Goal: Information Seeking & Learning: Learn about a topic

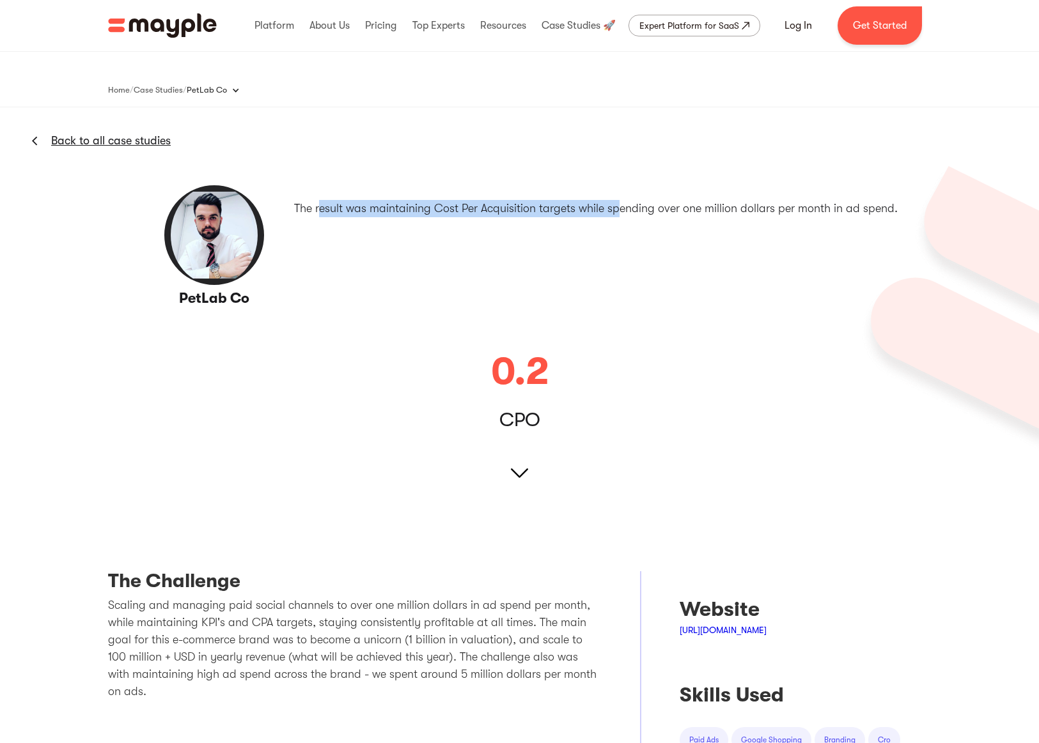
drag, startPoint x: 325, startPoint y: 212, endPoint x: 628, endPoint y: 204, distance: 303.1
click at [628, 204] on p "The result was maintaining Cost Per Acquisition targets while spending over one…" at bounding box center [595, 208] width 603 height 17
drag, startPoint x: 402, startPoint y: 208, endPoint x: 796, endPoint y: 210, distance: 394.4
click at [796, 210] on p "The result was maintaining Cost Per Acquisition targets while spending over one…" at bounding box center [595, 208] width 603 height 17
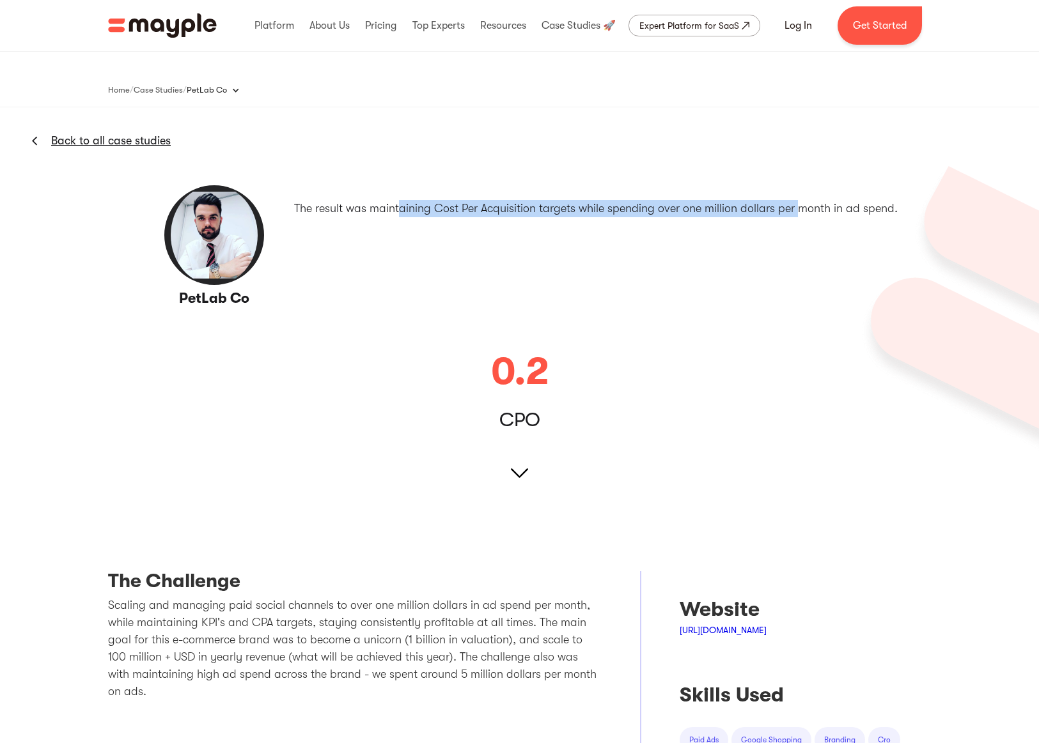
click at [796, 210] on p "The result was maintaining Cost Per Acquisition targets while spending over one…" at bounding box center [595, 208] width 603 height 17
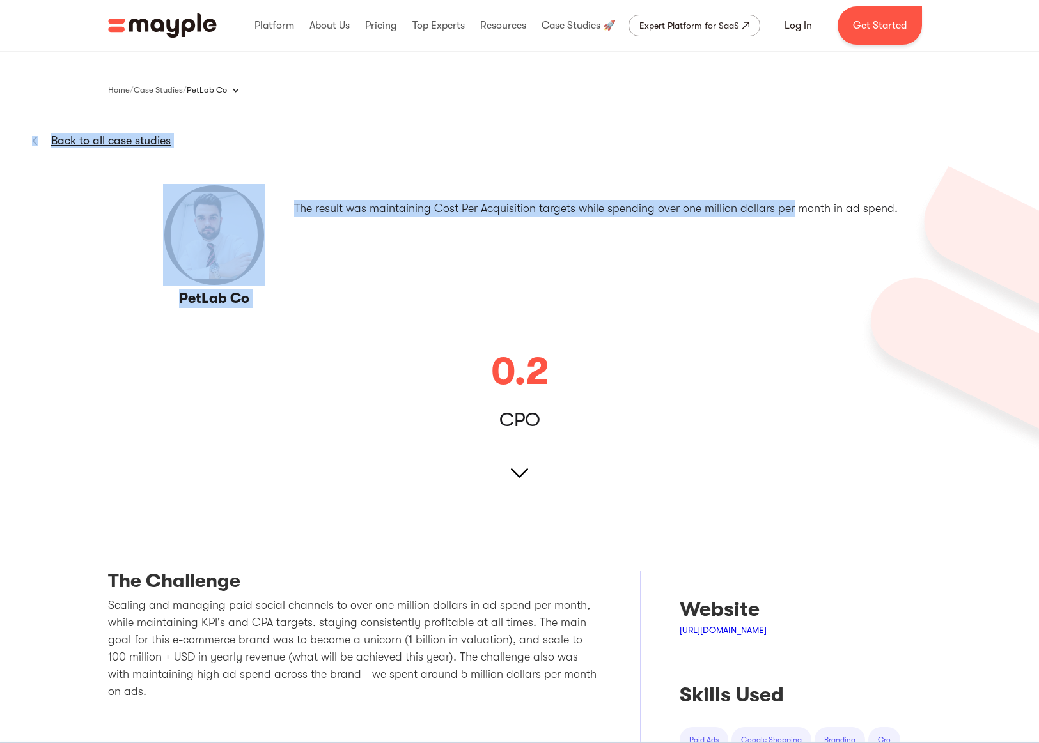
drag, startPoint x: 759, startPoint y: 213, endPoint x: 289, endPoint y: 214, distance: 470.5
click at [289, 214] on div "PetLab Co Back to all case studies The result was maintaining Cost Per Acquisit…" at bounding box center [519, 246] width 756 height 124
click at [295, 212] on div "PetLab Co Back to all case studies The result was maintaining Cost Per Acquisit…" at bounding box center [519, 246] width 756 height 124
click at [302, 205] on p "The result was maintaining Cost Per Acquisition targets while spending over one…" at bounding box center [595, 208] width 603 height 17
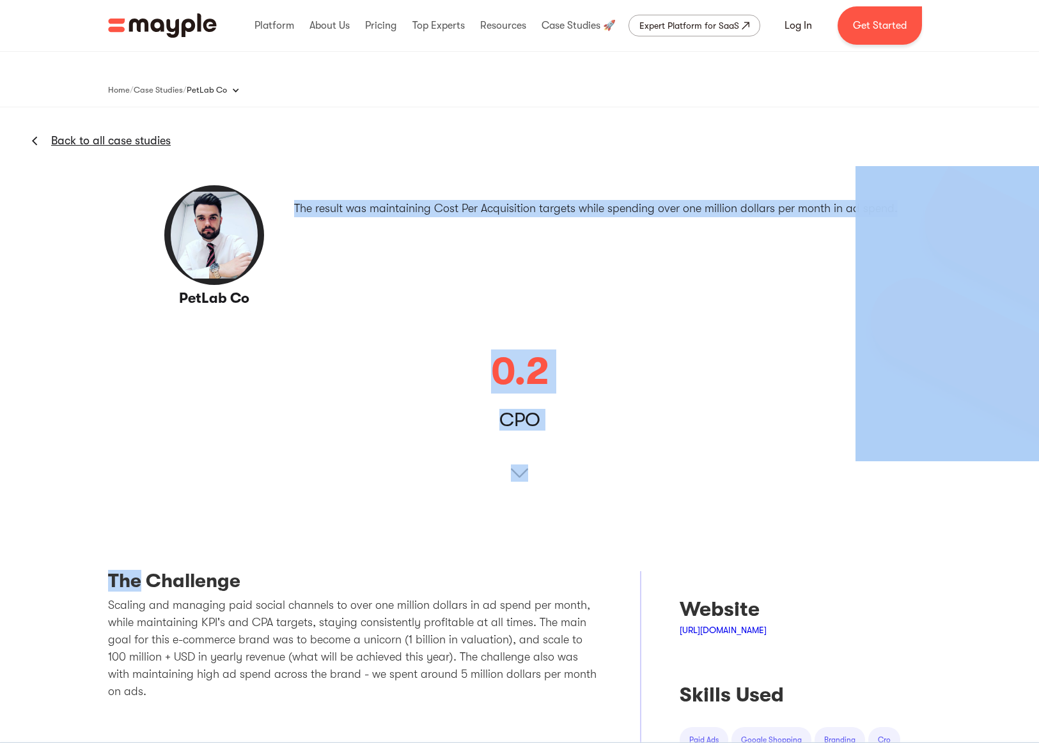
drag, startPoint x: 307, startPoint y: 204, endPoint x: 881, endPoint y: 203, distance: 574.0
click at [881, 203] on div "PetLab Co Back to all case studies The result was maintaining Cost Per Acquisit…" at bounding box center [519, 313] width 1039 height 413
click at [796, 198] on div "Back to all case studies The result was maintaining Cost Per Acquisition target…" at bounding box center [595, 246] width 603 height 124
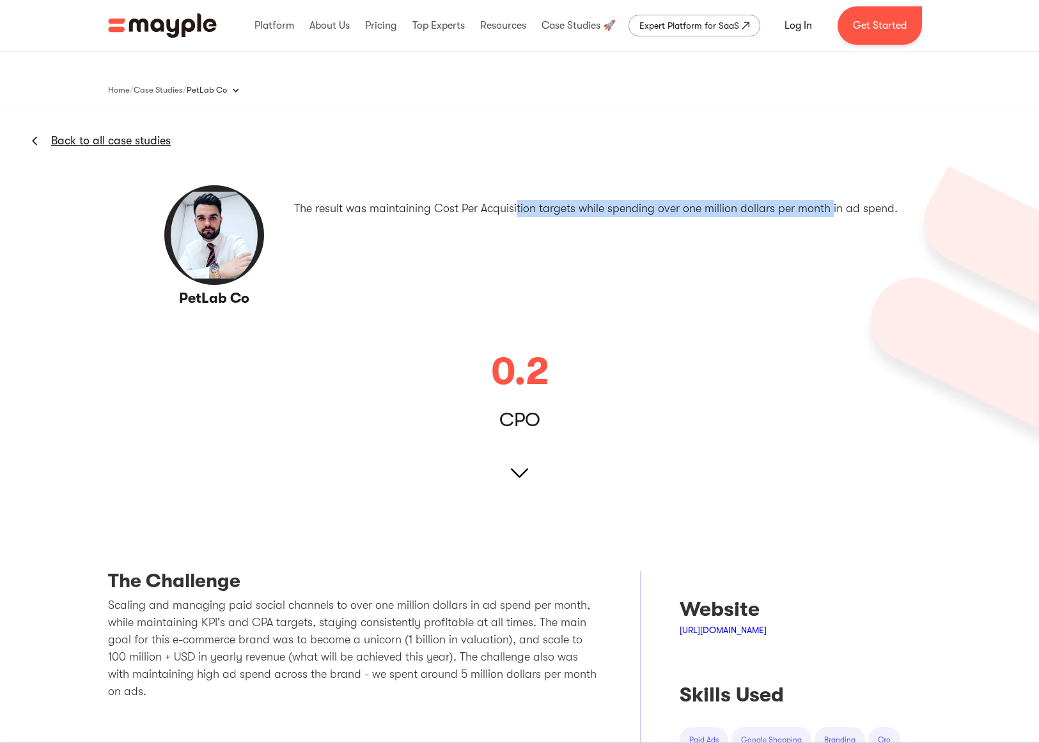
drag, startPoint x: 833, startPoint y: 212, endPoint x: 518, endPoint y: 215, distance: 315.1
click at [518, 215] on p "The result was maintaining Cost Per Acquisition targets while spending over one…" at bounding box center [595, 208] width 603 height 17
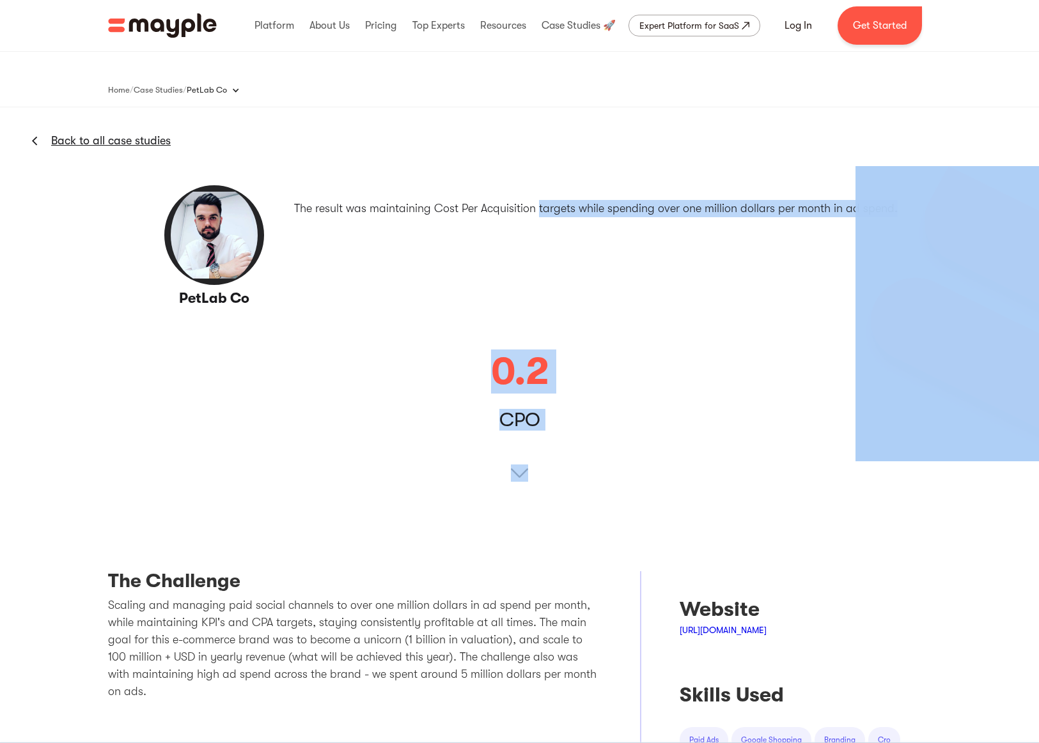
drag, startPoint x: 562, startPoint y: 216, endPoint x: 862, endPoint y: 217, distance: 300.4
click at [859, 217] on div "PetLab Co Back to all case studies The result was maintaining Cost Per Acquisit…" at bounding box center [519, 313] width 1039 height 413
click at [884, 210] on img at bounding box center [946, 313] width 183 height 295
click at [809, 206] on p "The result was maintaining Cost Per Acquisition targets while spending over one…" at bounding box center [595, 208] width 603 height 17
